Goal: Task Accomplishment & Management: Complete application form

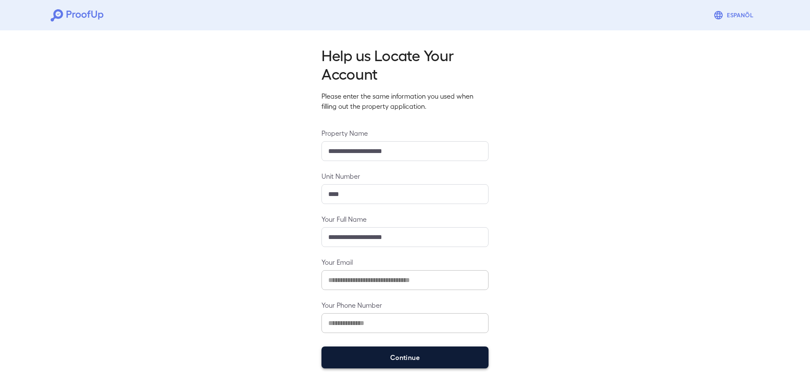
click at [445, 362] on button "Continue" at bounding box center [404, 358] width 167 height 22
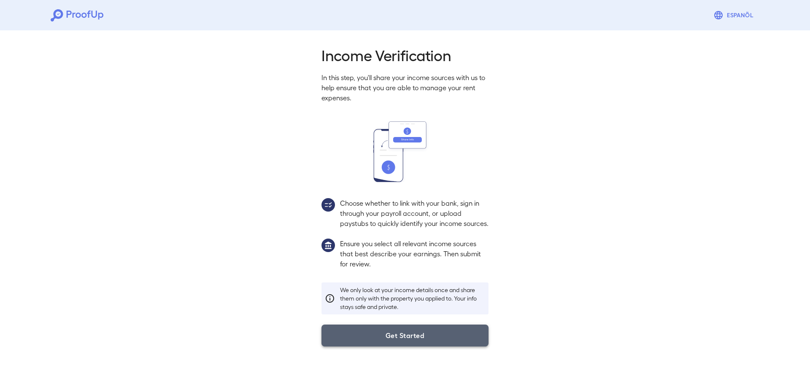
click at [440, 347] on button "Get Started" at bounding box center [404, 336] width 167 height 22
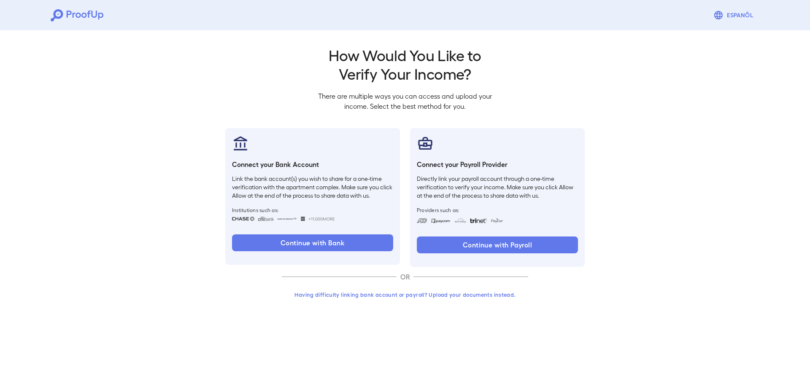
click at [427, 299] on button "Having difficulty linking bank account or payroll? Upload your documents instea…" at bounding box center [405, 294] width 246 height 15
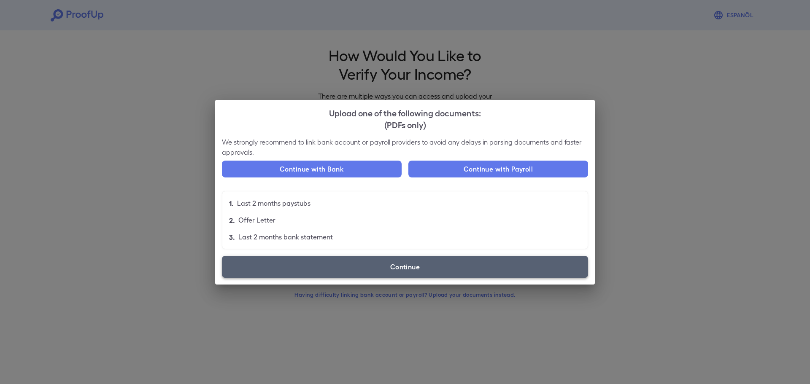
click at [395, 269] on label "Continue" at bounding box center [405, 267] width 366 height 22
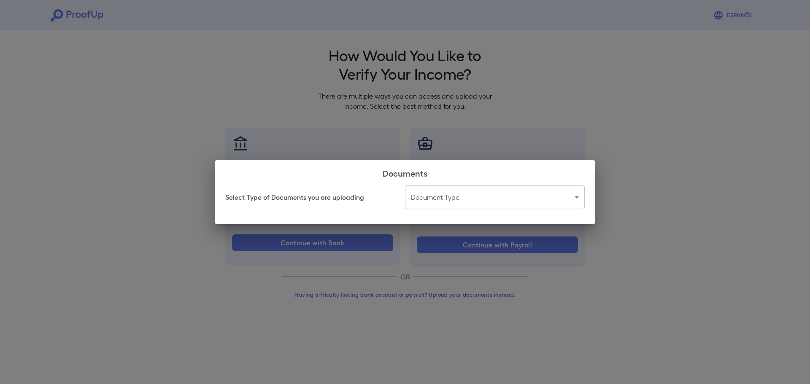
click at [499, 203] on body "Espanõl Go back How Would You Like to Verify Your Income? There are multiple wa…" at bounding box center [405, 161] width 810 height 322
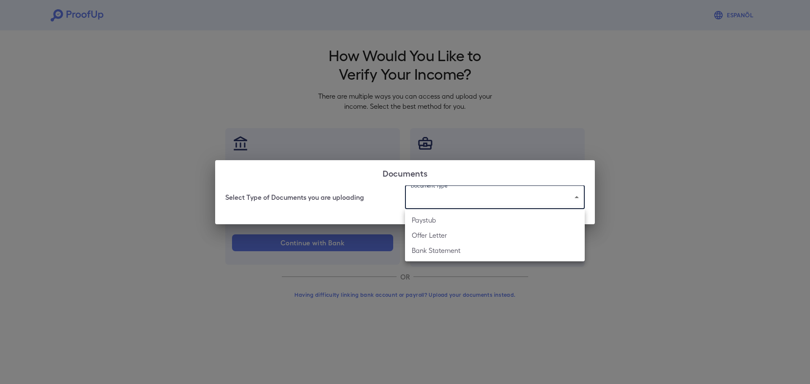
click at [497, 223] on li "Paystub" at bounding box center [495, 220] width 180 height 15
type input "*******"
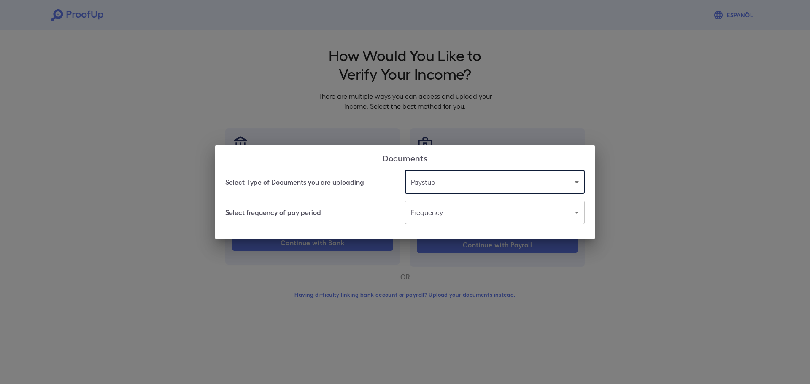
click at [524, 217] on body "Espanõl Go back How Would You Like to Verify Your Income? There are multiple wa…" at bounding box center [405, 161] width 810 height 322
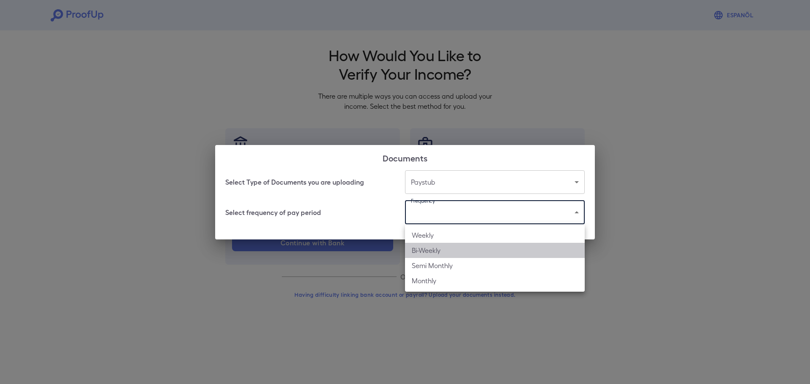
click at [494, 254] on li "Bi-Weekly" at bounding box center [495, 250] width 180 height 15
type input "*********"
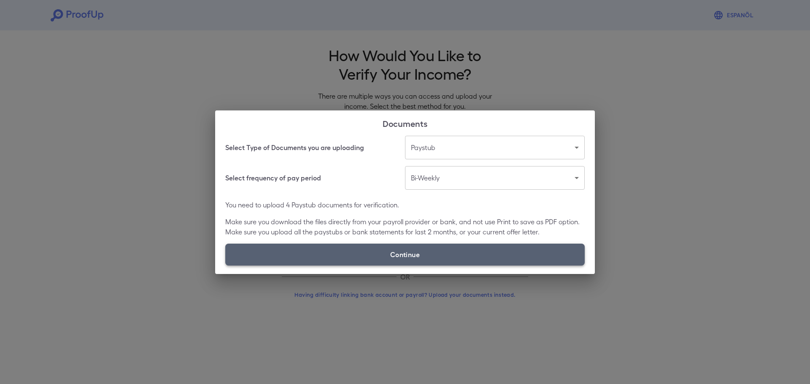
click at [515, 257] on label "Continue" at bounding box center [404, 255] width 359 height 22
click at [226, 265] on input "Continue" at bounding box center [225, 265] width 0 height 0
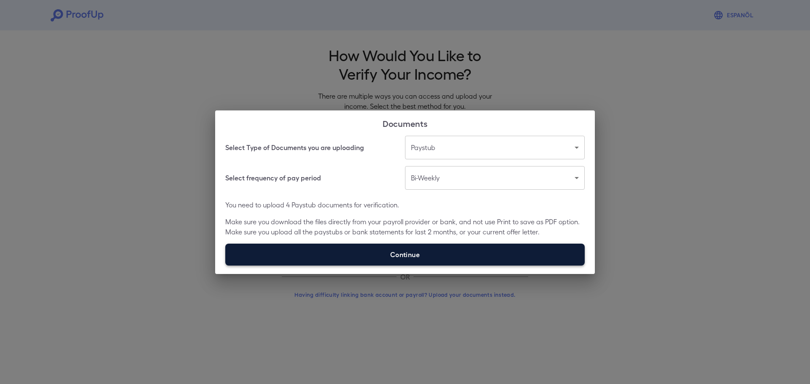
type input "**********"
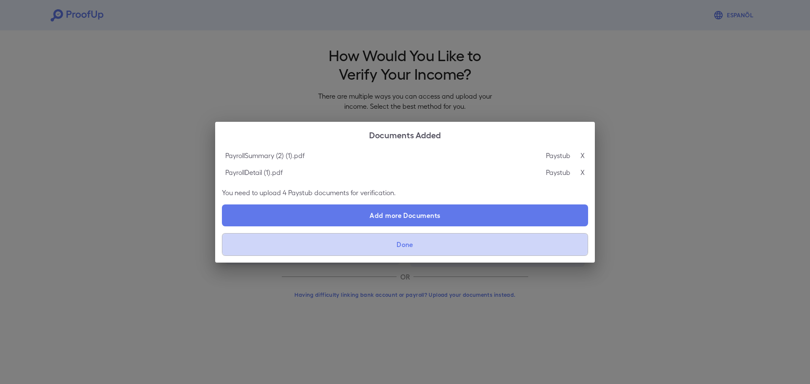
click at [440, 247] on button "Done" at bounding box center [405, 244] width 366 height 23
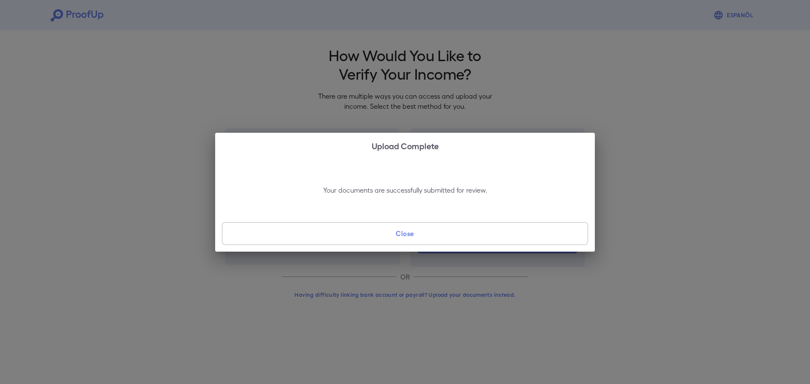
click at [443, 232] on button "Close" at bounding box center [405, 233] width 366 height 23
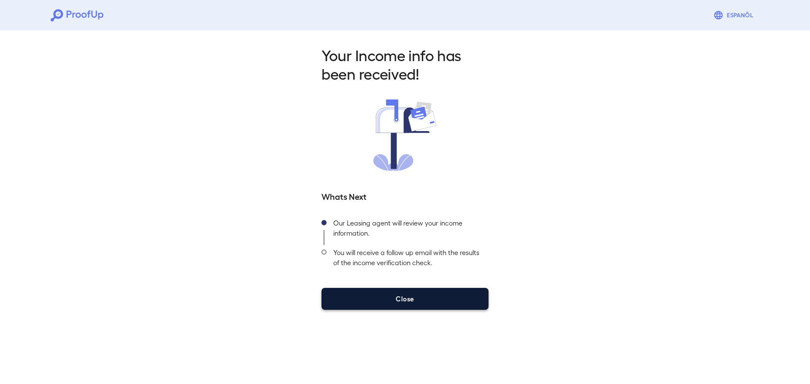
click at [440, 301] on button "Close" at bounding box center [404, 299] width 167 height 22
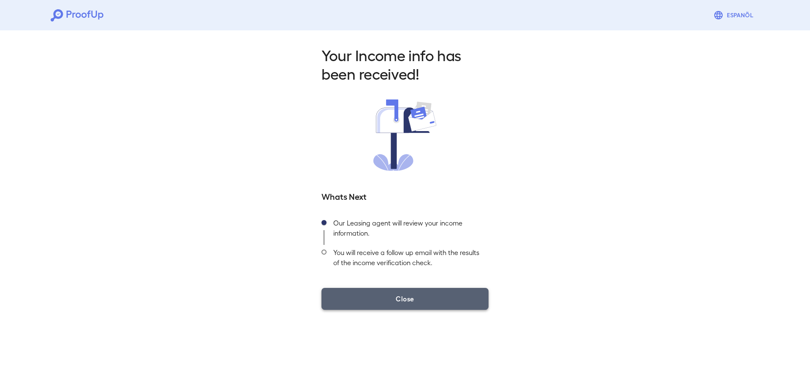
click at [440, 301] on button "Close" at bounding box center [404, 299] width 167 height 22
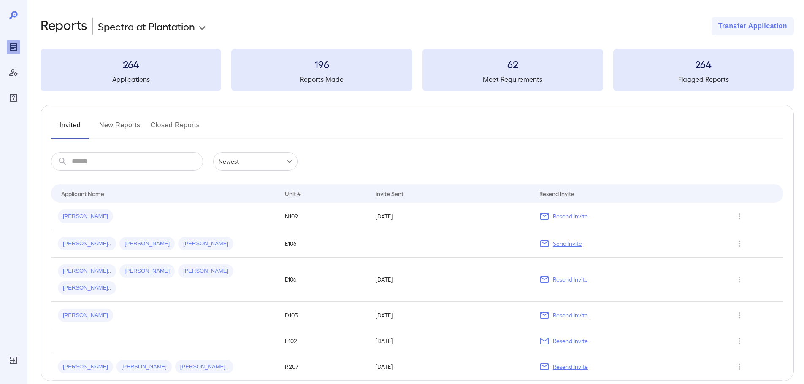
scroll to position [12, 0]
